Goal: Information Seeking & Learning: Learn about a topic

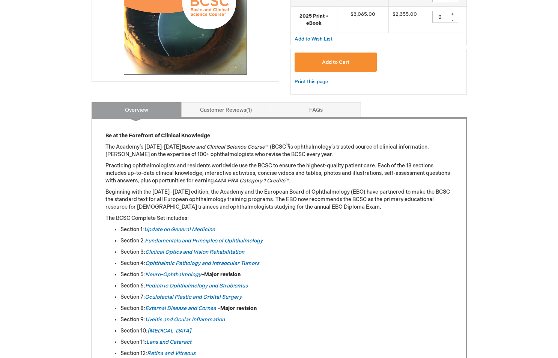
scroll to position [182, 0]
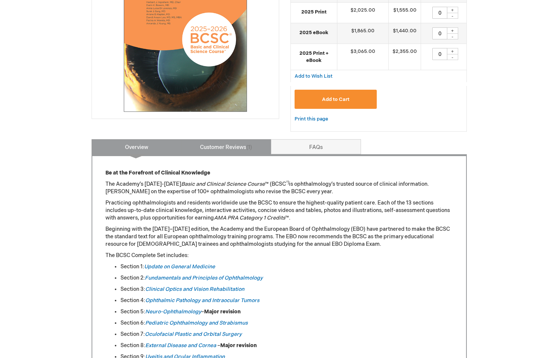
click at [212, 143] on link "Customer Reviews 1" at bounding box center [226, 146] width 90 height 15
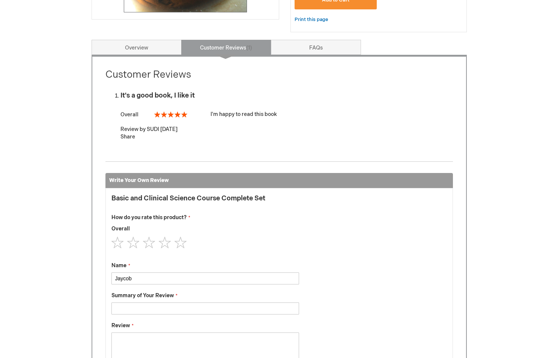
scroll to position [280, 0]
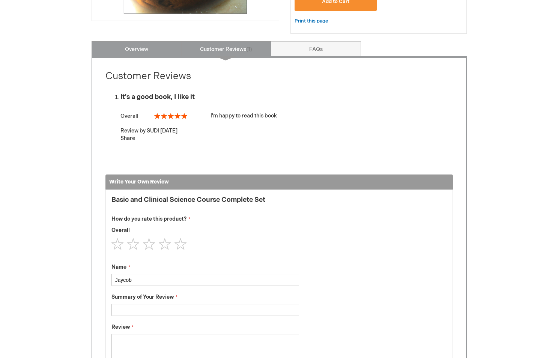
click at [131, 51] on link "Overview" at bounding box center [137, 48] width 90 height 15
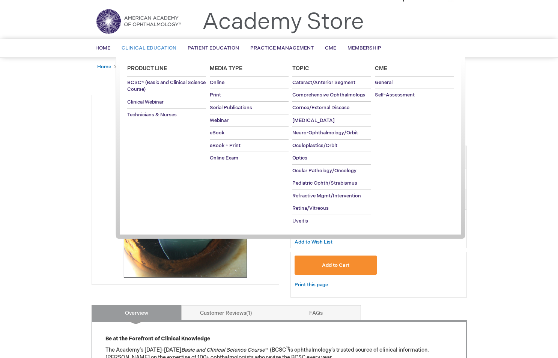
scroll to position [16, 0]
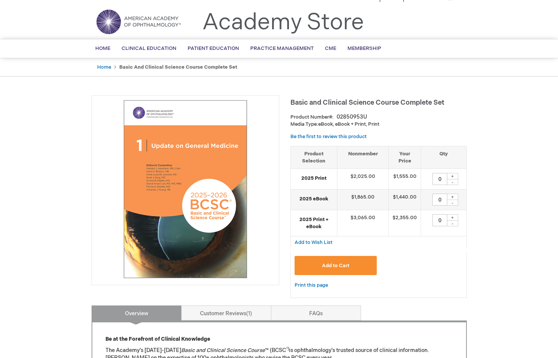
click at [134, 67] on strong "Basic and Clinical Science Course Complete Set" at bounding box center [178, 67] width 118 height 6
click at [105, 67] on link "Home" at bounding box center [104, 67] width 14 height 6
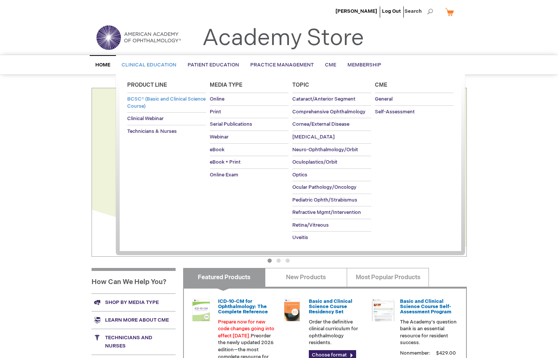
click at [143, 105] on span "BCSC® (Basic and Clinical Science Course)" at bounding box center [166, 102] width 78 height 13
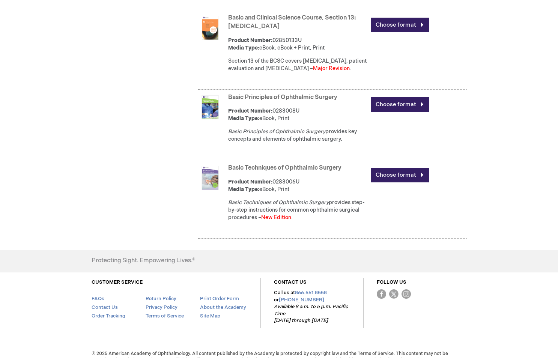
scroll to position [1355, 0]
click at [258, 165] on link "Basic Techniques of Ophthalmic Surgery" at bounding box center [284, 168] width 113 height 7
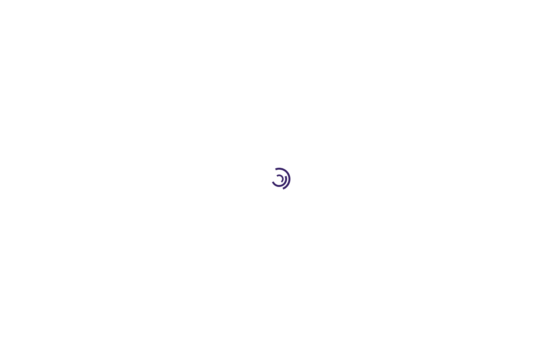
type input "0"
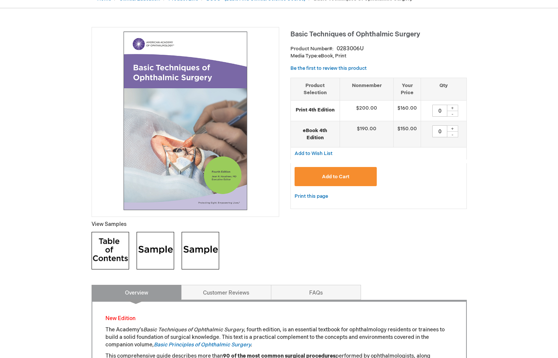
scroll to position [83, 0]
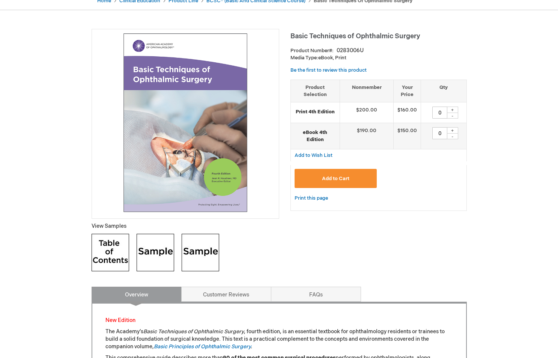
click at [155, 261] on img at bounding box center [156, 253] width 38 height 38
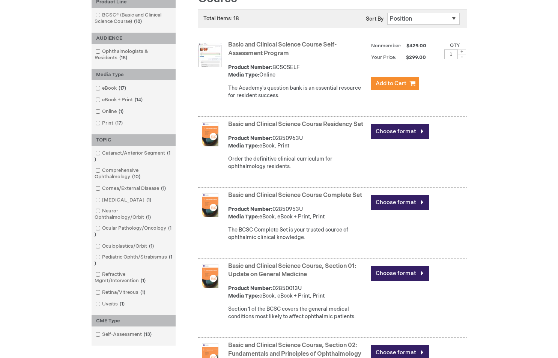
scroll to position [132, 0]
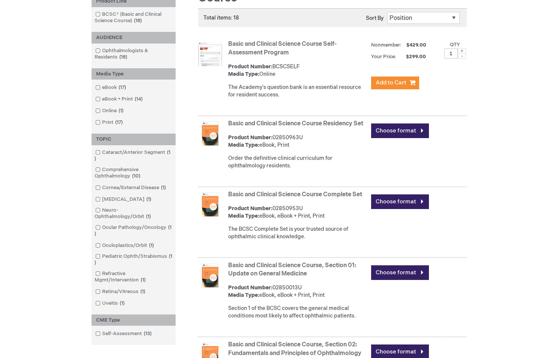
click at [257, 120] on link "Basic and Clinical Science Course Residency Set" at bounding box center [295, 123] width 135 height 7
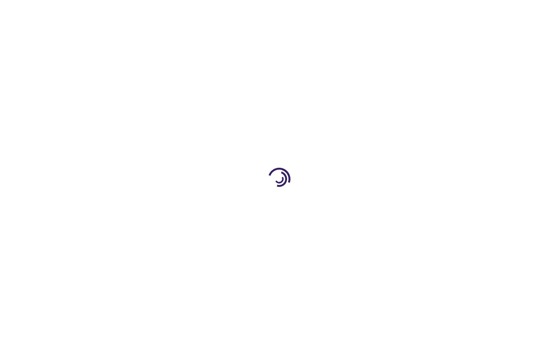
type input "0"
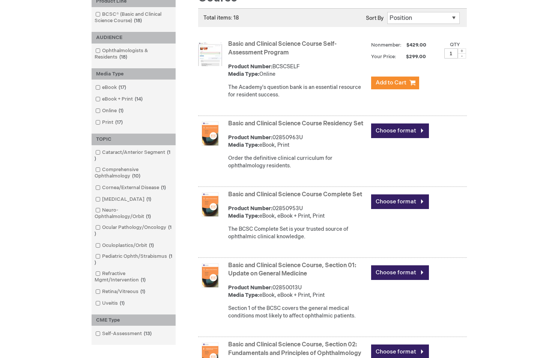
click at [254, 198] on link "Basic and Clinical Science Course Complete Set" at bounding box center [295, 194] width 134 height 7
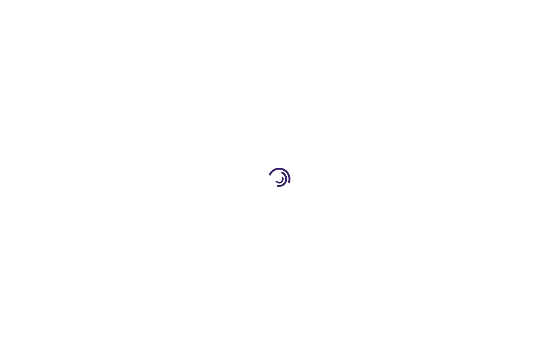
type input "0"
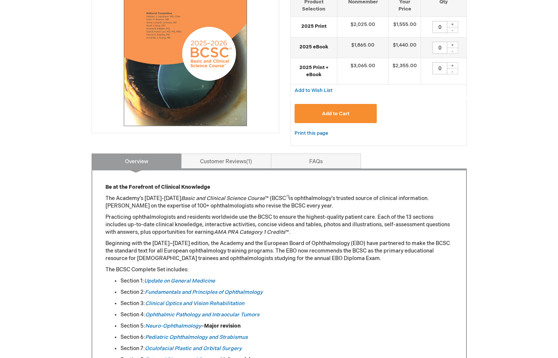
scroll to position [177, 0]
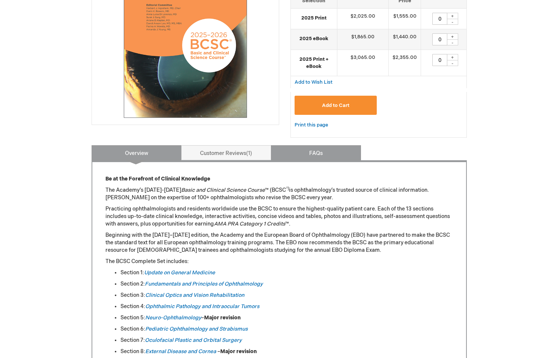
click at [312, 147] on link "FAQs" at bounding box center [316, 152] width 90 height 15
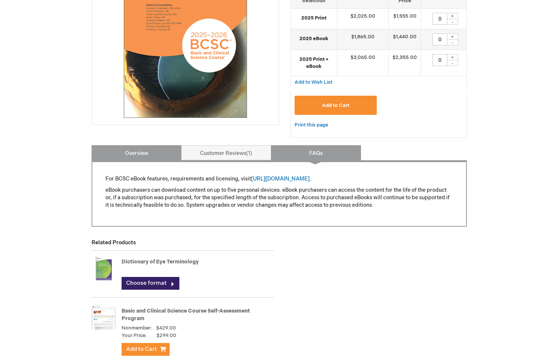
click at [176, 155] on link "Overview" at bounding box center [137, 152] width 90 height 15
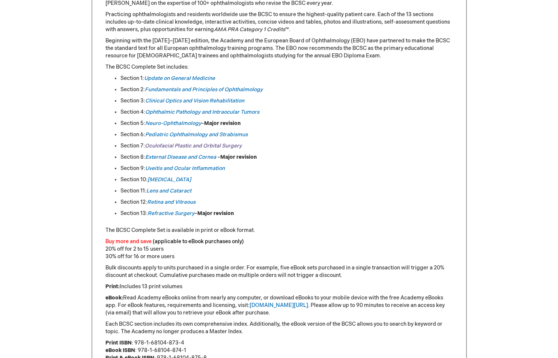
scroll to position [373, 0]
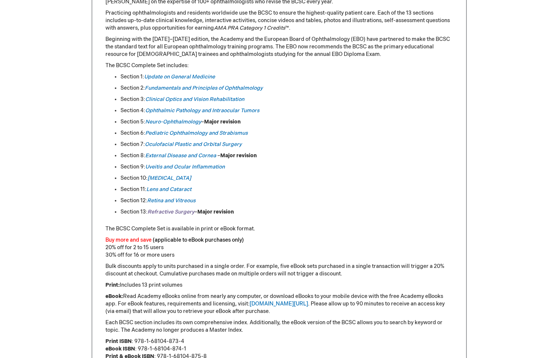
click at [183, 211] on em "Refractive Surgery" at bounding box center [170, 212] width 47 height 6
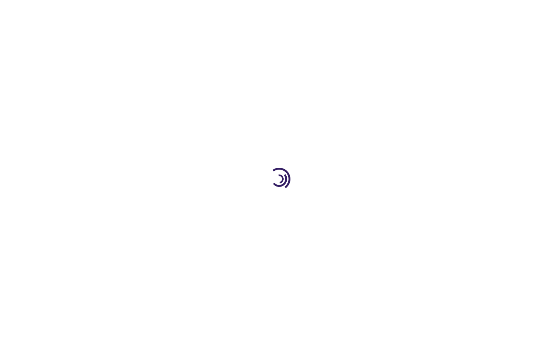
type input "0"
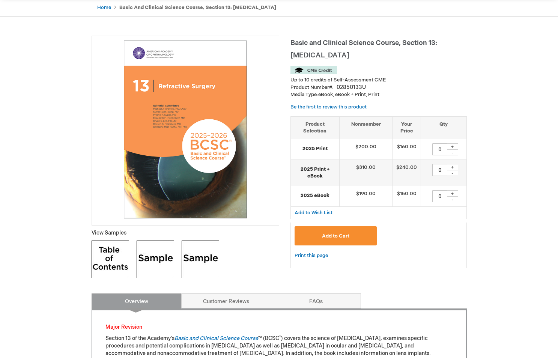
scroll to position [78, 0]
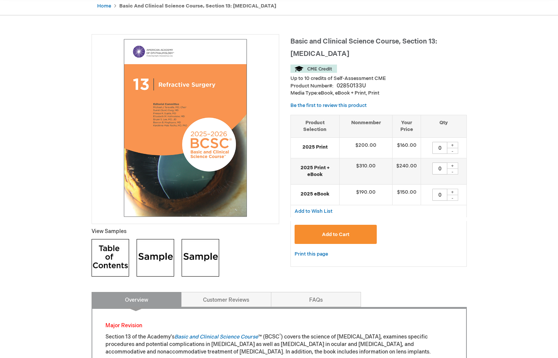
click at [200, 262] on img at bounding box center [201, 258] width 38 height 38
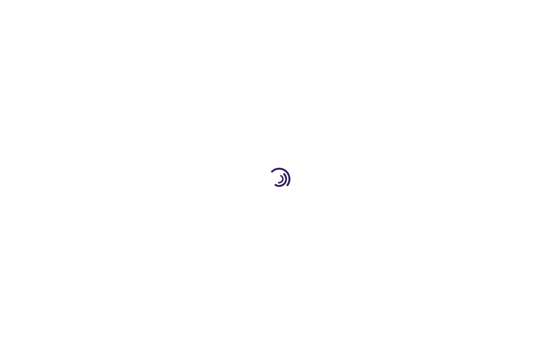
type input "0"
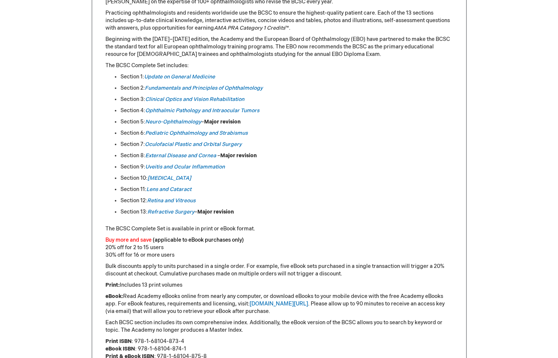
click at [281, 225] on p "The BCSC Complete Set is available in print or eBook format." at bounding box center [278, 229] width 347 height 8
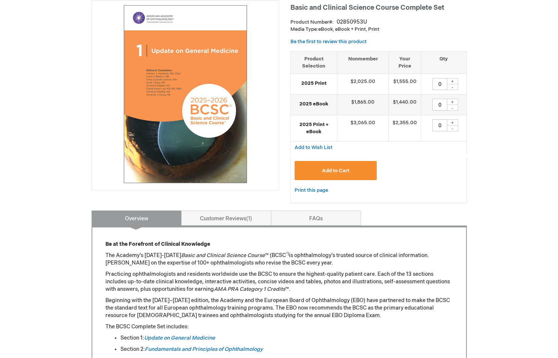
scroll to position [109, 0]
